Goal: Find specific fact: Find specific fact

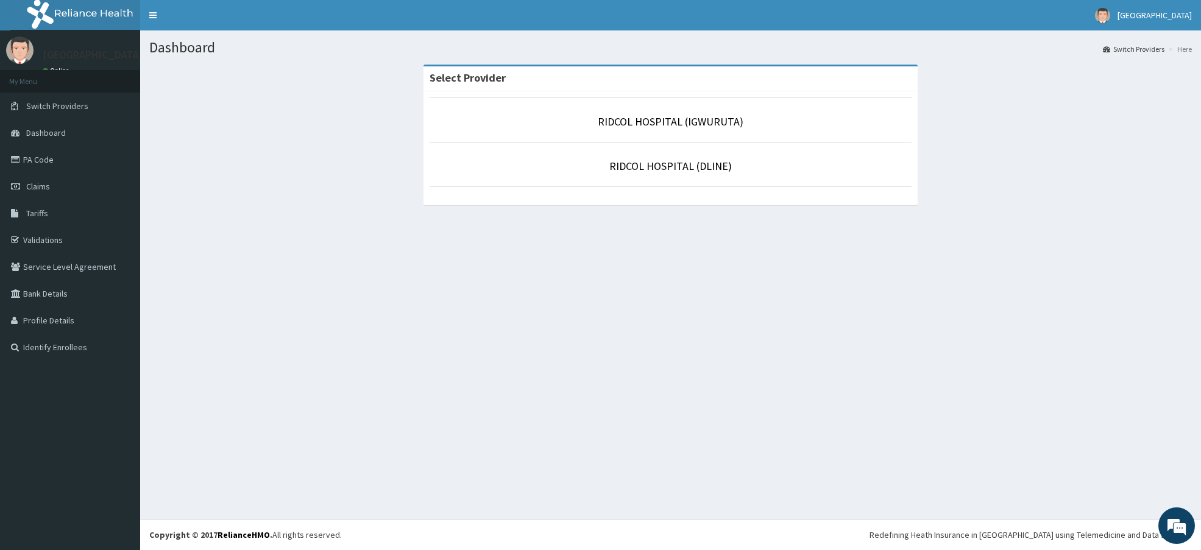
click at [667, 115] on p "RIDCOL HOSPITAL (IGWURUTA)" at bounding box center [670, 122] width 482 height 16
click at [711, 125] on link "RIDCOL HOSPITAL (IGWURUTA)" at bounding box center [671, 122] width 146 height 14
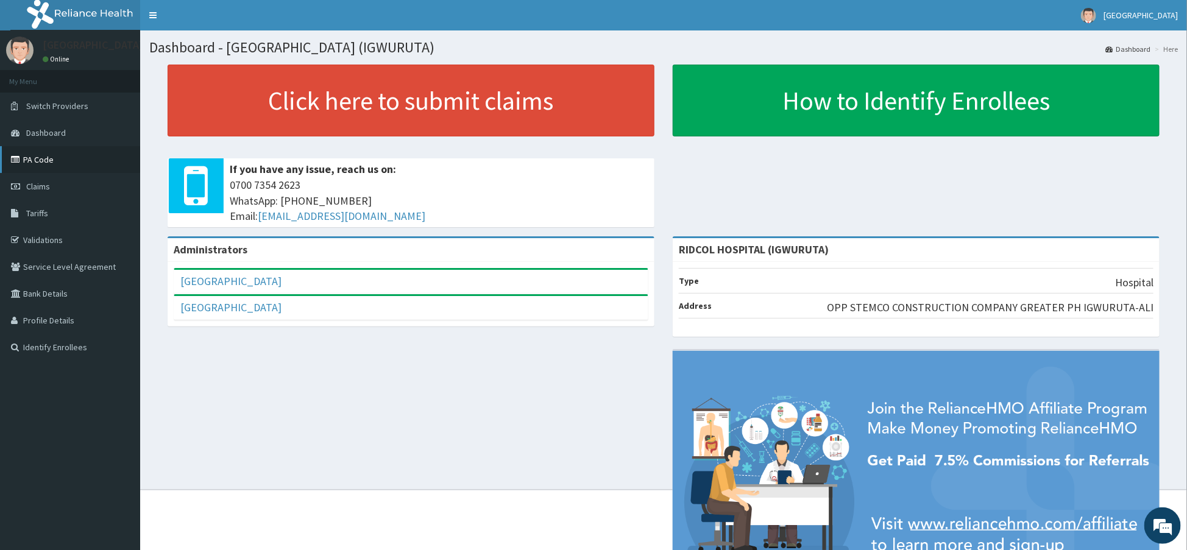
click at [46, 152] on link "PA Code" at bounding box center [70, 159] width 140 height 27
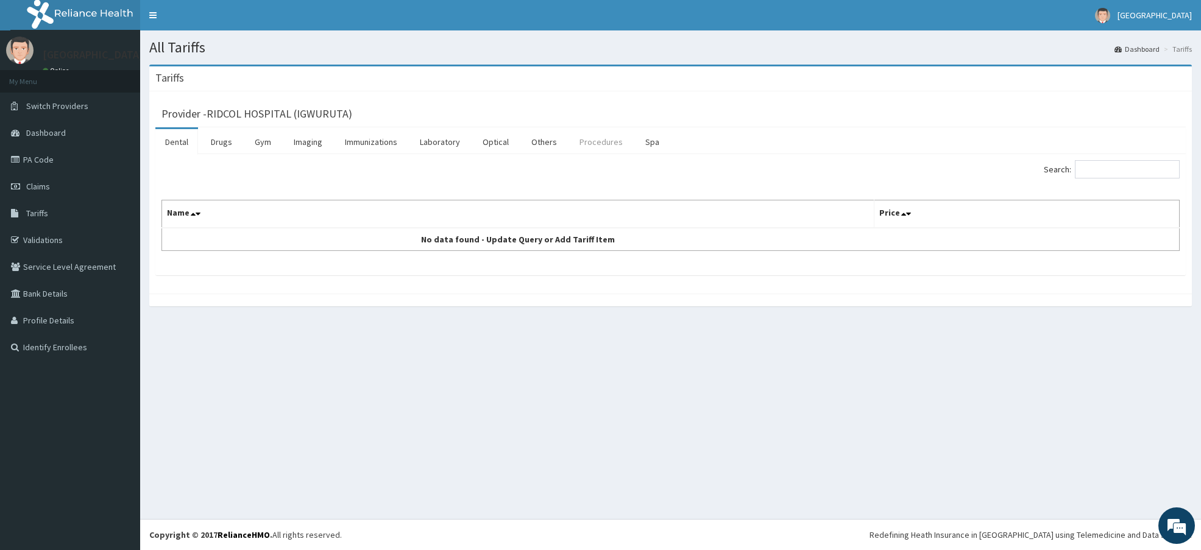
click at [607, 145] on link "Procedures" at bounding box center [601, 142] width 63 height 26
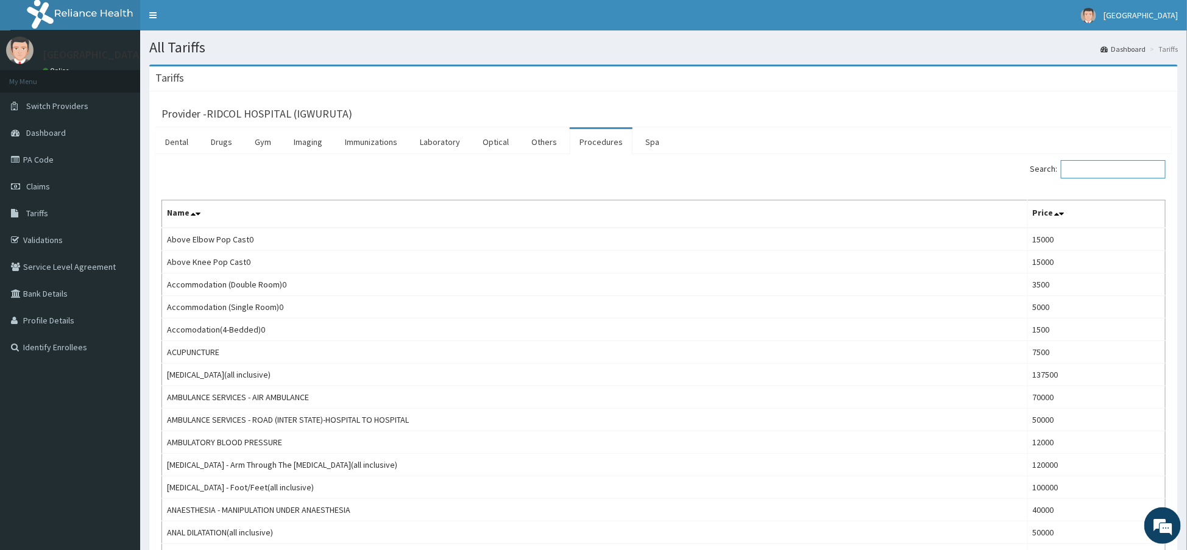
click at [1124, 171] on input "Search:" at bounding box center [1113, 169] width 105 height 18
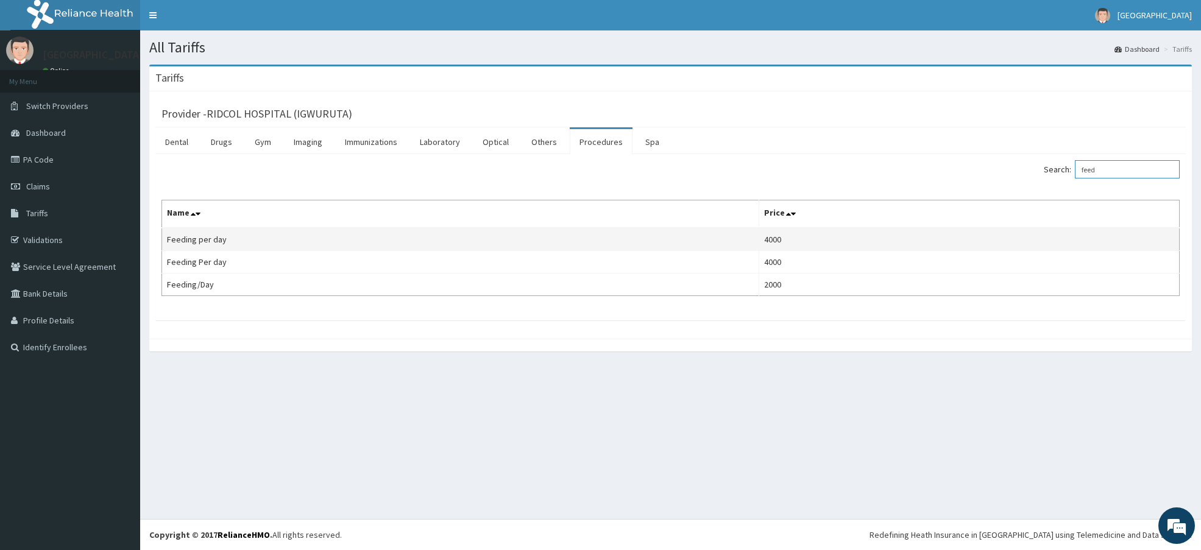
type input "feed"
drag, startPoint x: 227, startPoint y: 240, endPoint x: 186, endPoint y: 231, distance: 41.2
click at [186, 231] on td "Feeding per day" at bounding box center [460, 239] width 597 height 23
click at [176, 236] on td "Feeding per day" at bounding box center [460, 239] width 597 height 23
drag, startPoint x: 166, startPoint y: 243, endPoint x: 227, endPoint y: 242, distance: 60.9
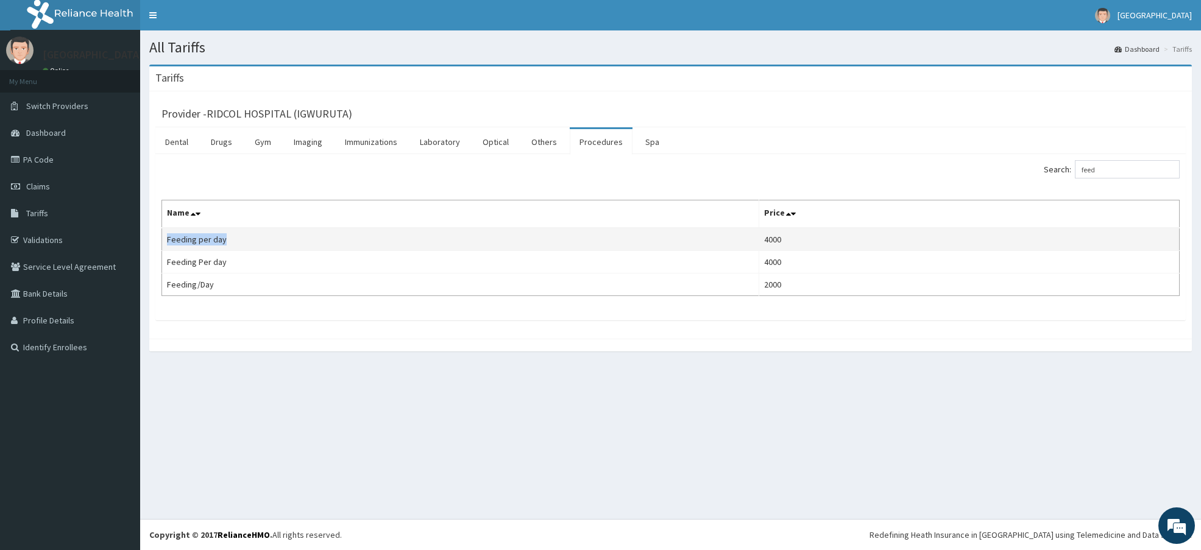
click at [227, 242] on td "Feeding per day" at bounding box center [460, 239] width 597 height 23
copy td "Feeding per day"
